Goal: Task Accomplishment & Management: Complete application form

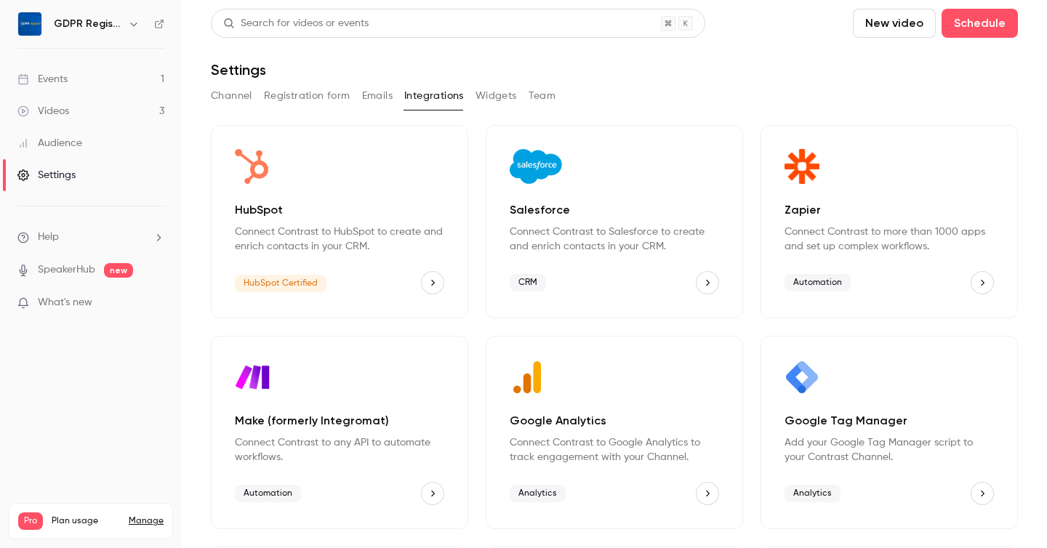
click at [76, 81] on link "Events 1" at bounding box center [91, 79] width 182 height 32
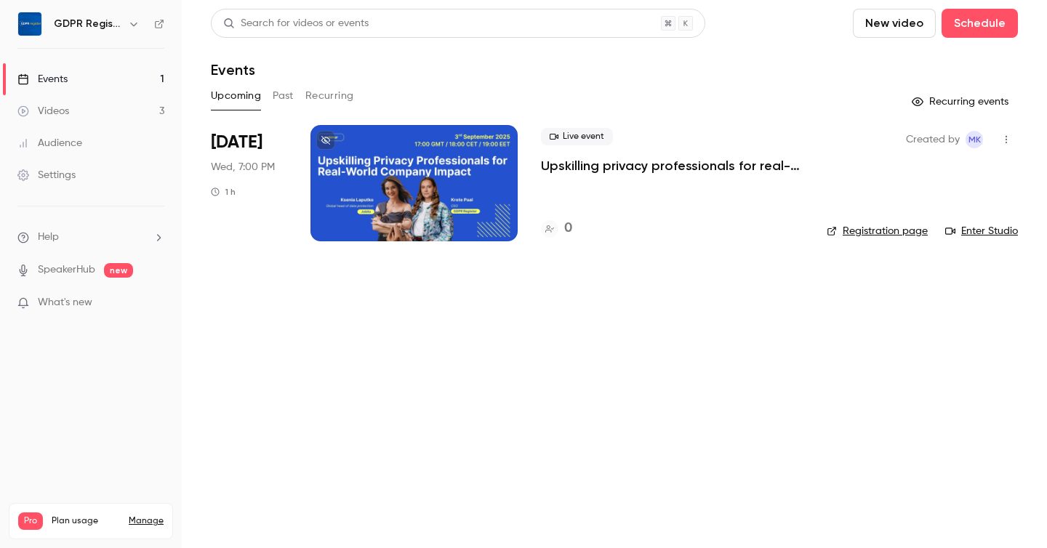
click at [379, 147] on div at bounding box center [413, 183] width 207 height 116
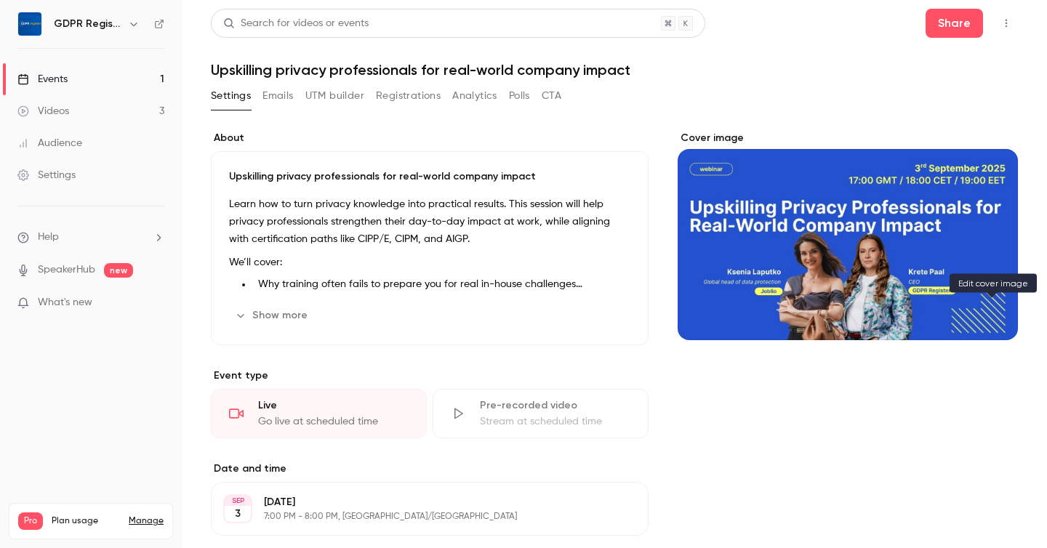
click at [989, 317] on icon "Cover image" at bounding box center [992, 314] width 16 height 12
click at [52, 81] on div "Events" at bounding box center [42, 79] width 50 height 15
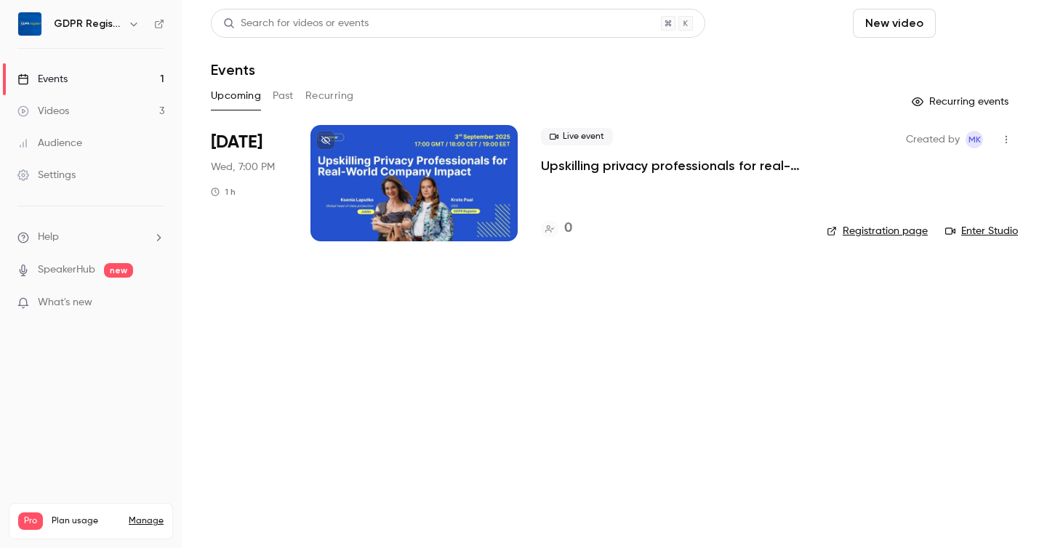
click at [996, 34] on button "Schedule" at bounding box center [980, 23] width 76 height 29
click at [946, 58] on div "One time event" at bounding box center [950, 63] width 111 height 15
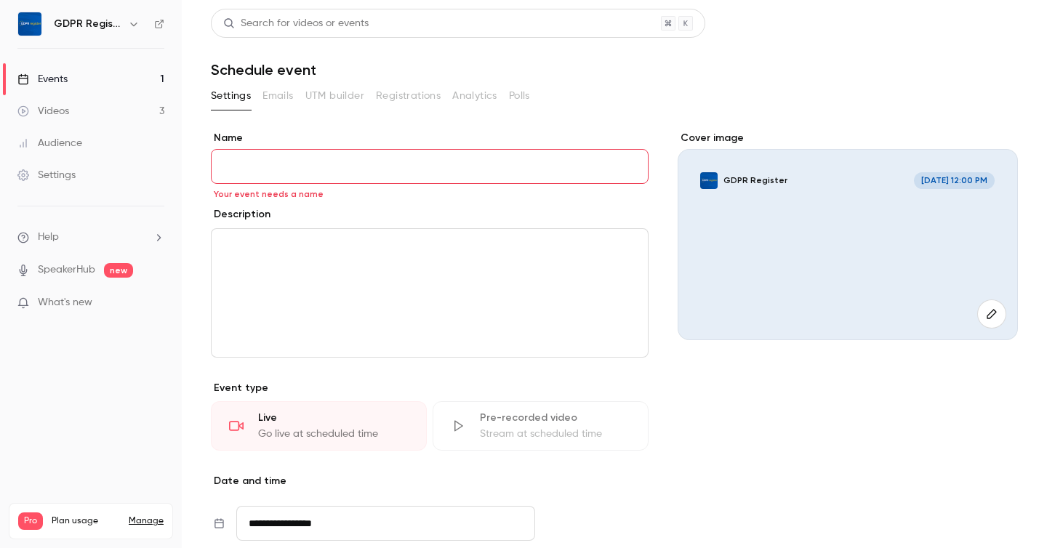
click at [830, 196] on div "GDPR Register [DATE] 12:00 PM" at bounding box center [848, 244] width 340 height 191
click at [989, 310] on icon "button" at bounding box center [992, 314] width 16 height 12
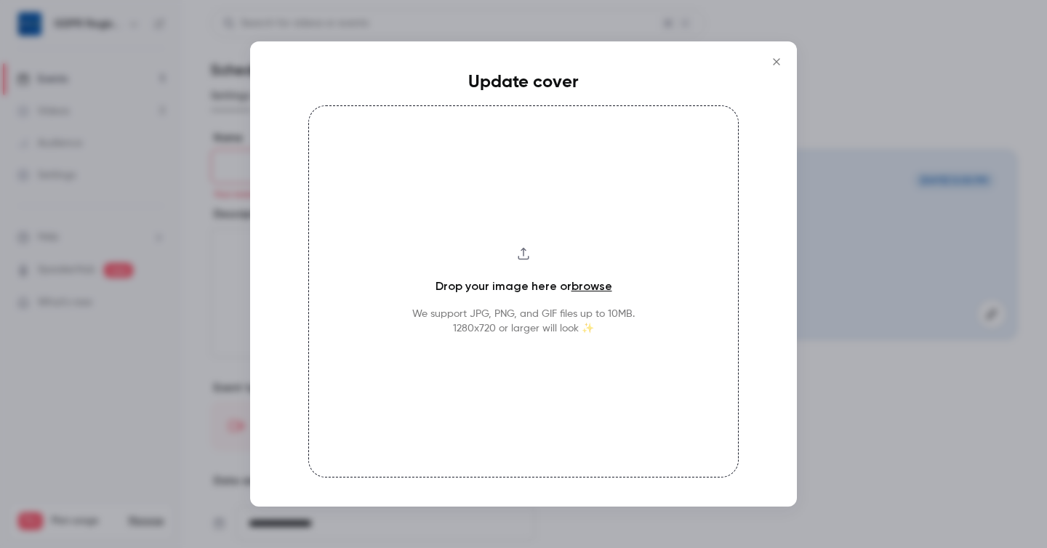
click at [778, 60] on icon "Close" at bounding box center [776, 62] width 17 height 12
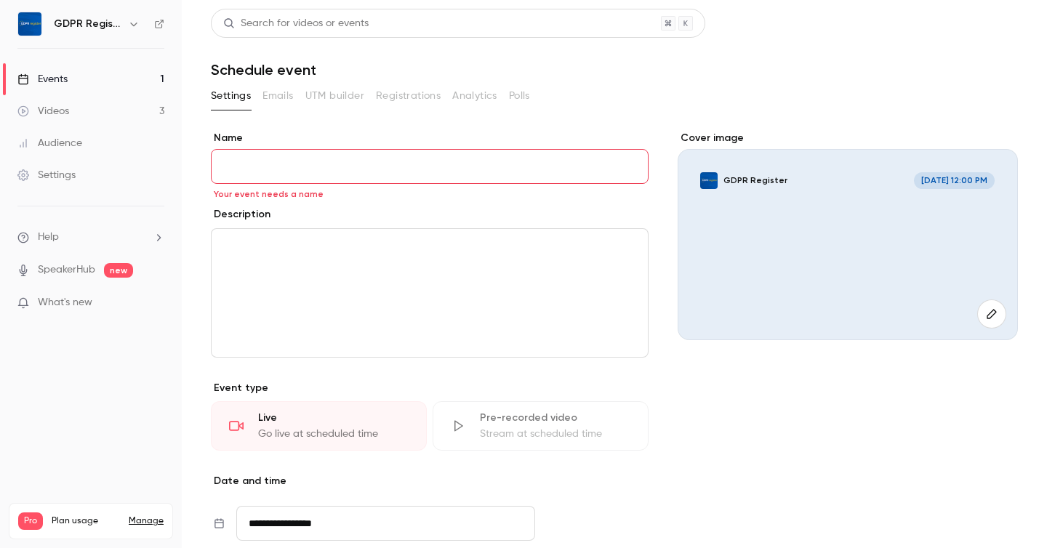
click at [835, 259] on div "GDPR Register [DATE] 12:00 PM" at bounding box center [848, 244] width 340 height 191
click at [988, 319] on icon "button" at bounding box center [992, 314] width 16 height 12
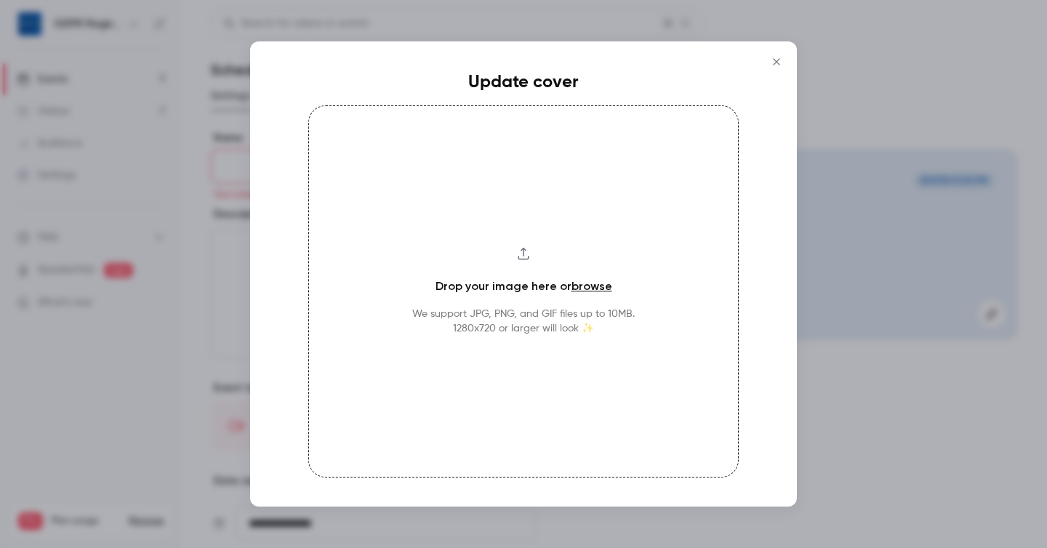
click at [777, 57] on icon "Close" at bounding box center [776, 62] width 17 height 12
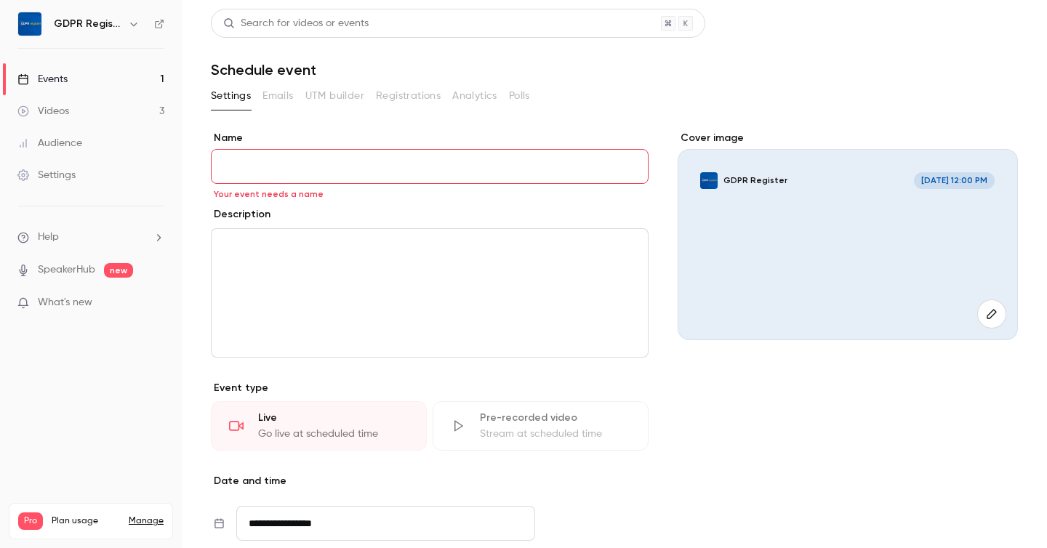
click at [987, 314] on icon "button" at bounding box center [992, 314] width 16 height 12
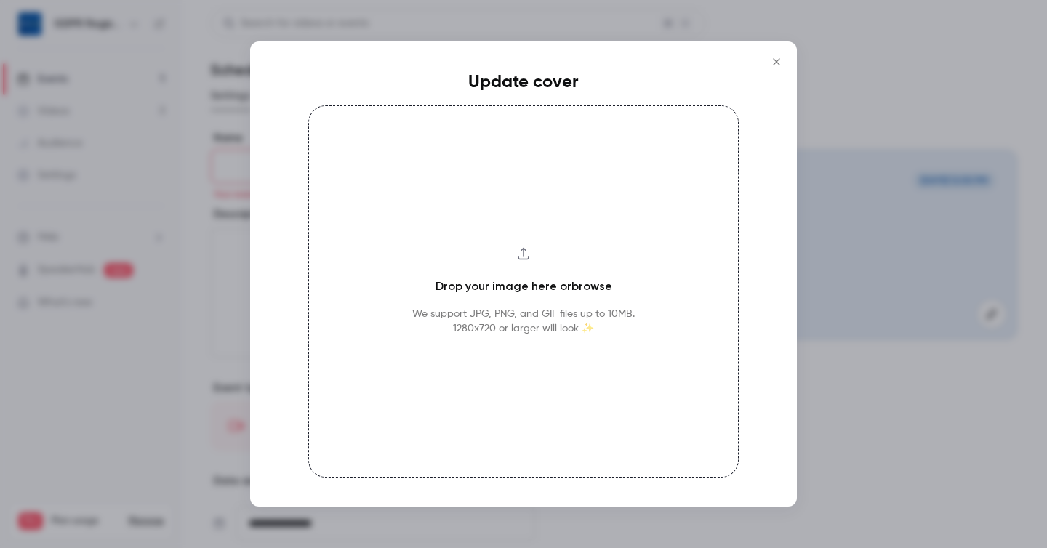
click at [777, 62] on icon "Close" at bounding box center [776, 62] width 17 height 12
